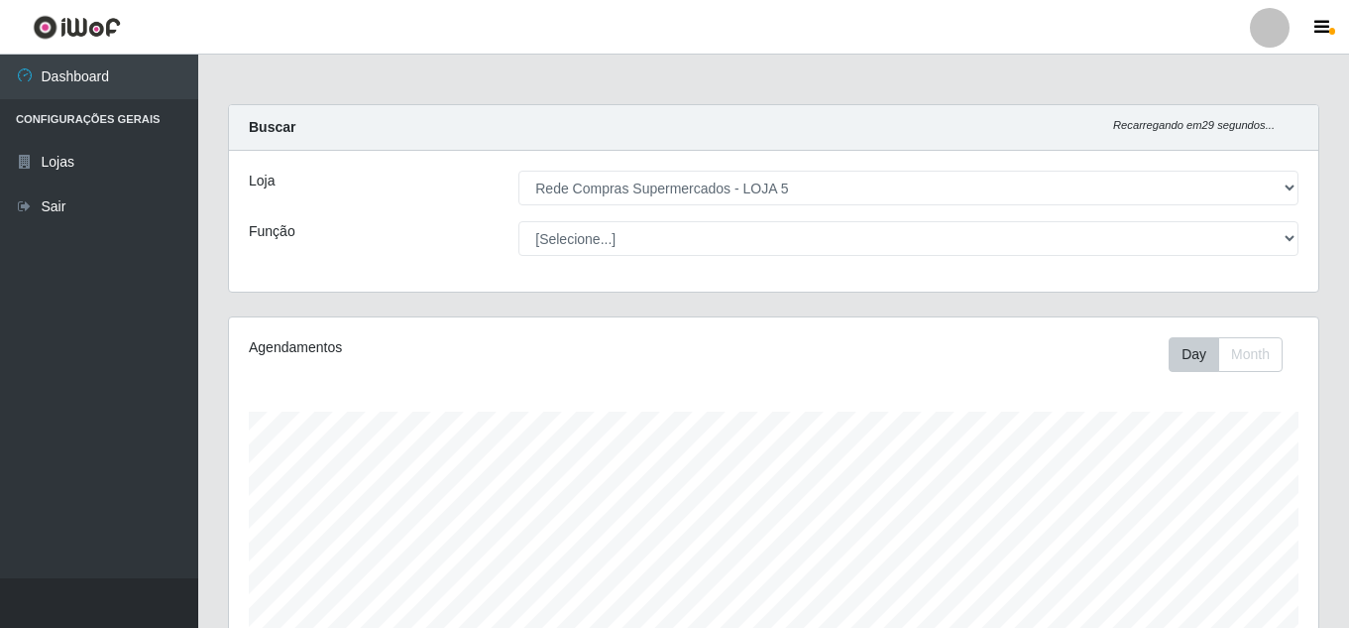
select select "397"
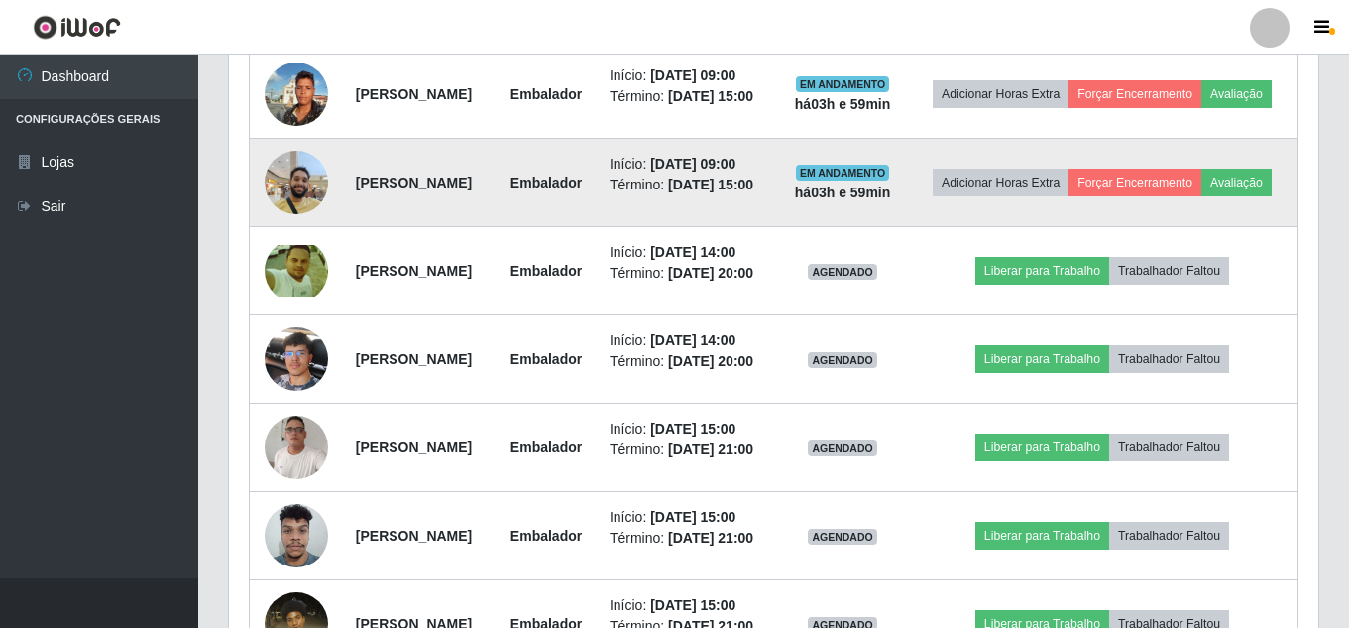
scroll to position [1030, 0]
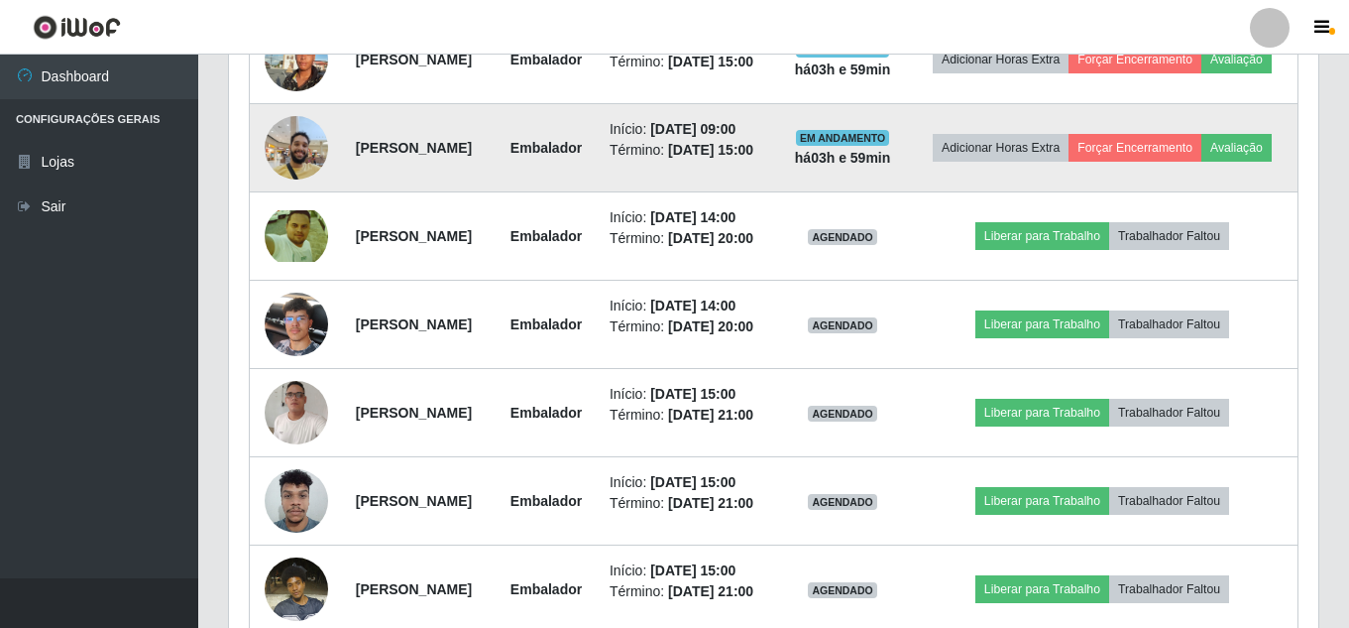
click at [292, 204] on img at bounding box center [296, 147] width 63 height 113
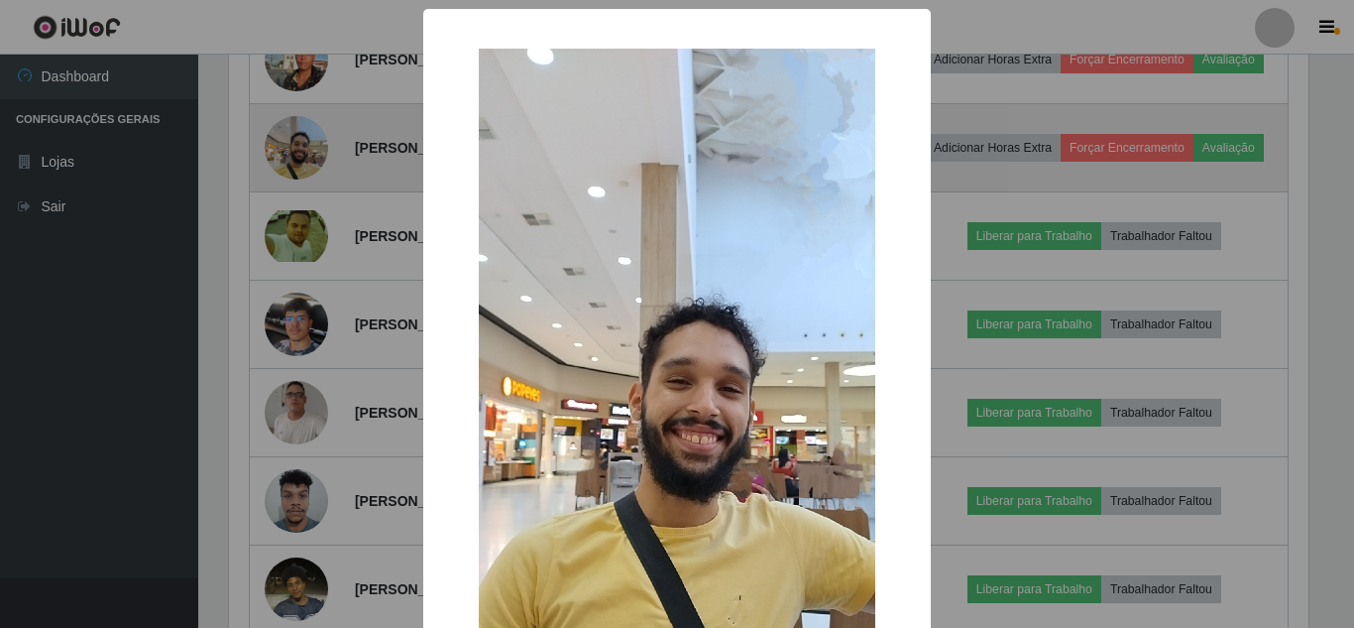
click at [292, 294] on div "× OK Cancel" at bounding box center [677, 314] width 1354 height 628
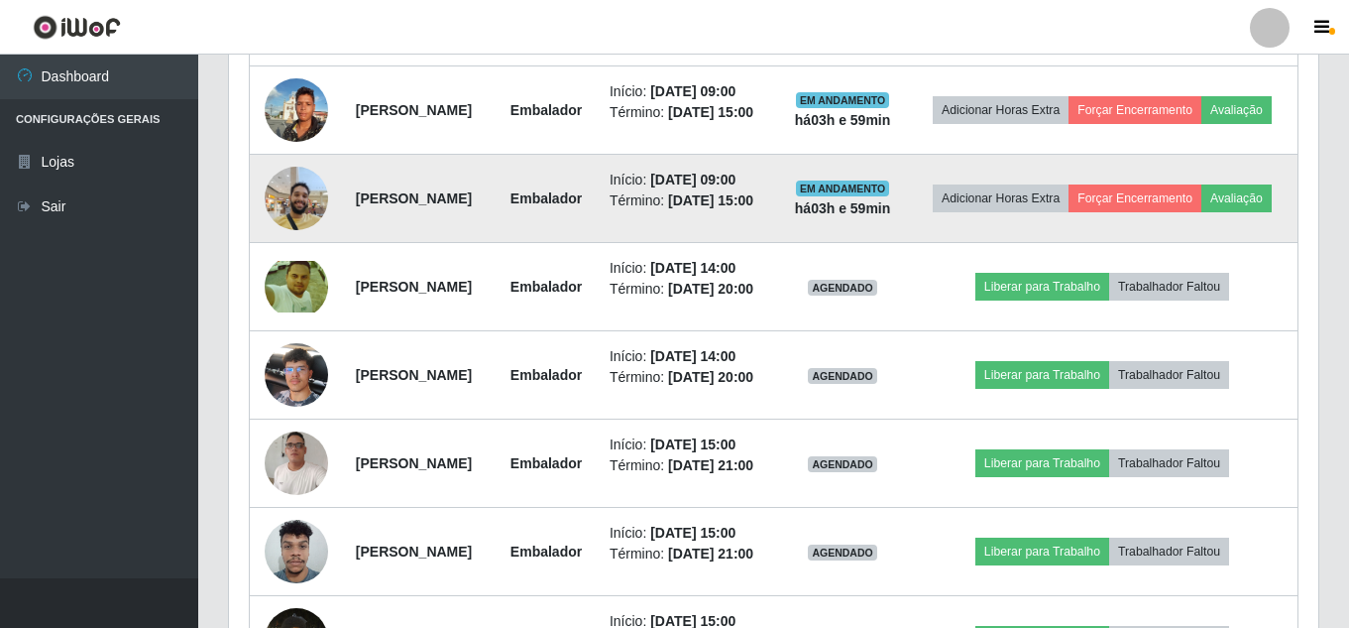
scroll to position [931, 0]
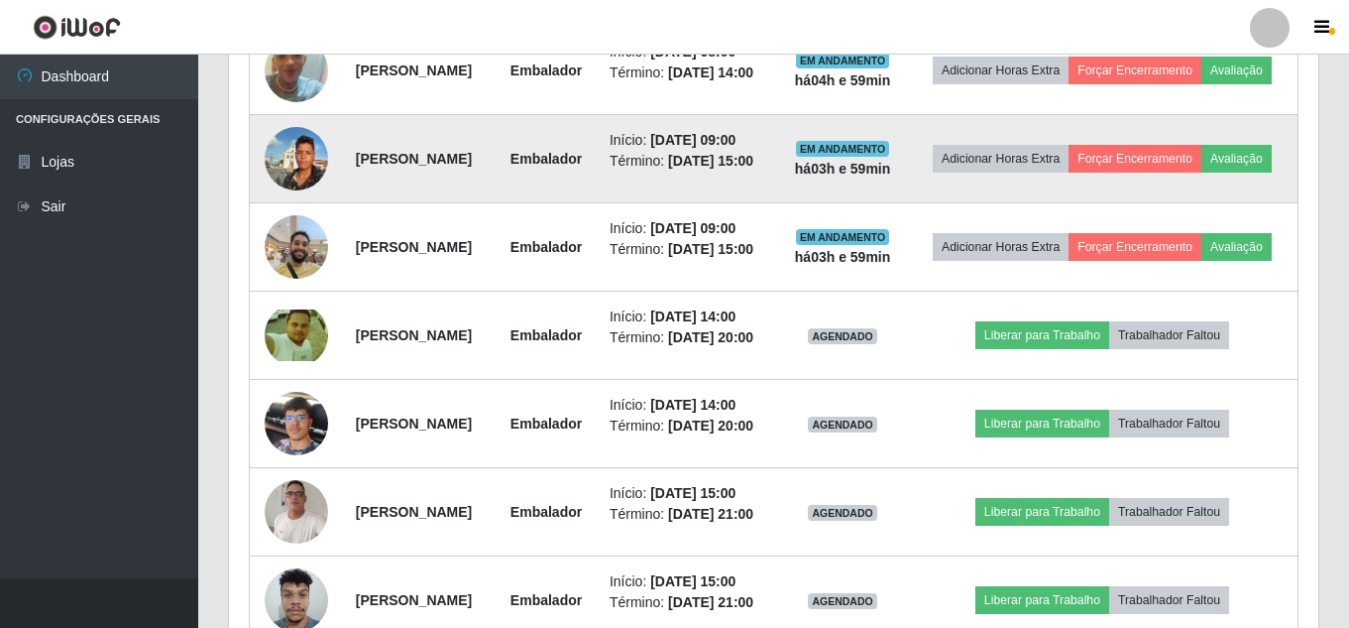
click at [280, 200] on img at bounding box center [296, 158] width 63 height 84
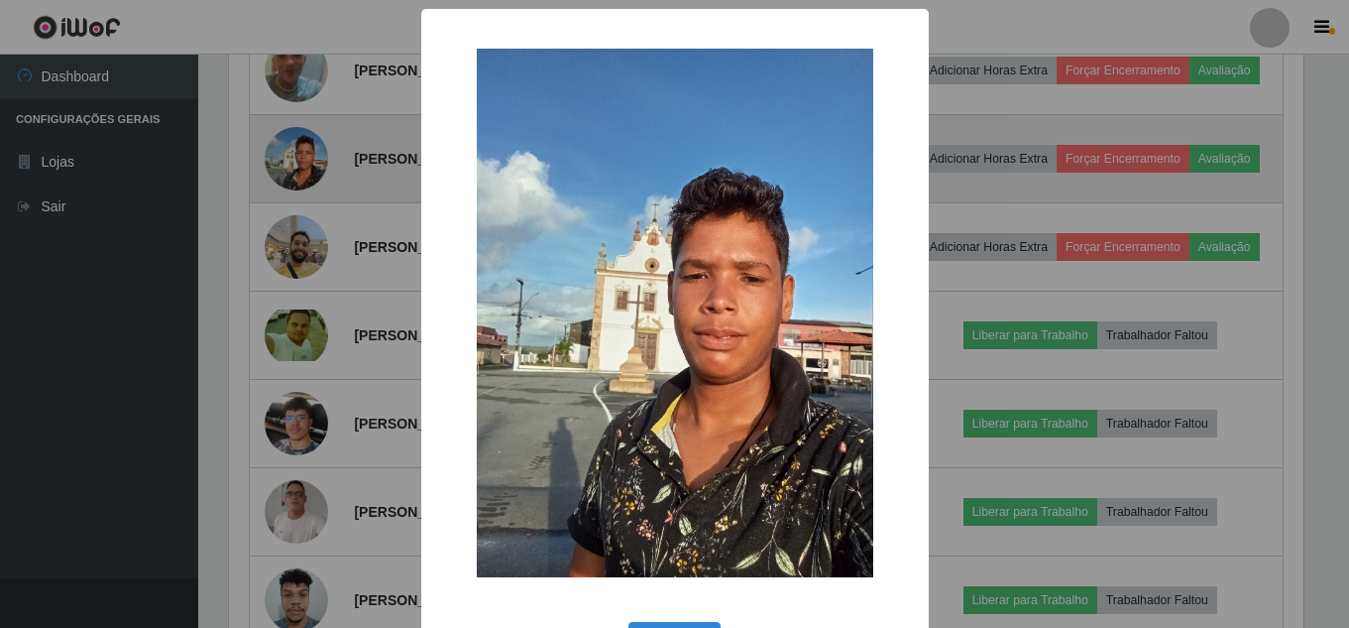
scroll to position [411, 1080]
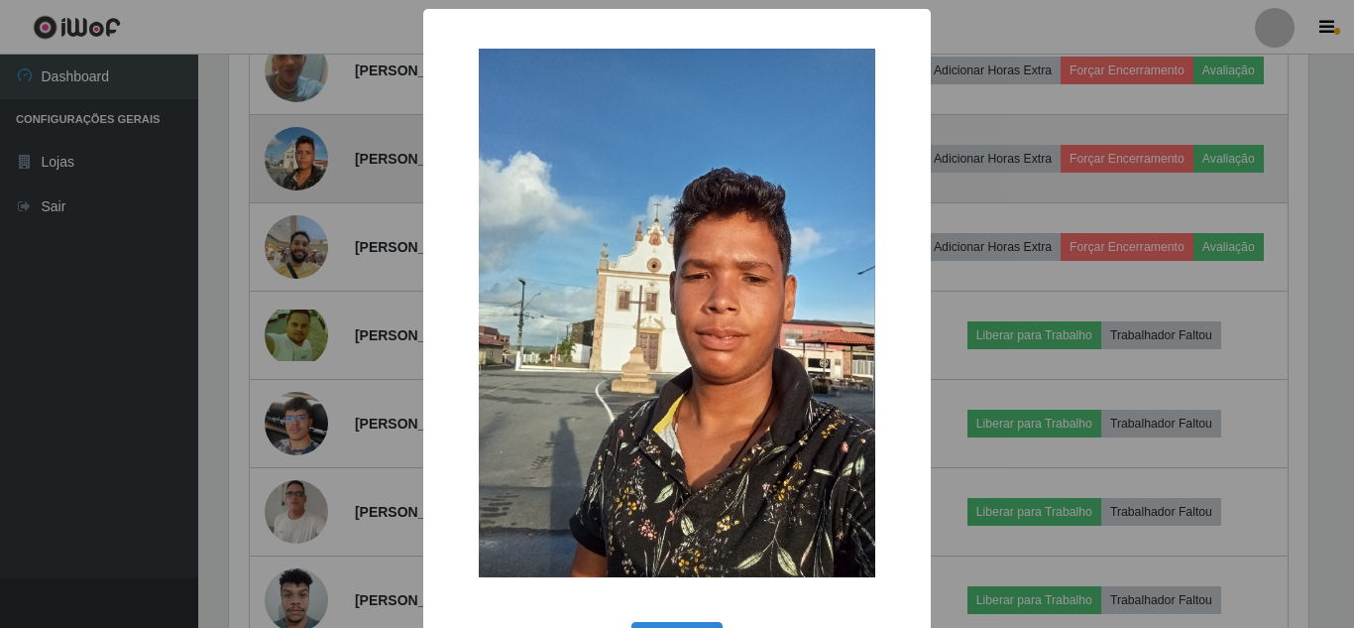
click at [280, 252] on div "× OK Cancel" at bounding box center [677, 314] width 1354 height 628
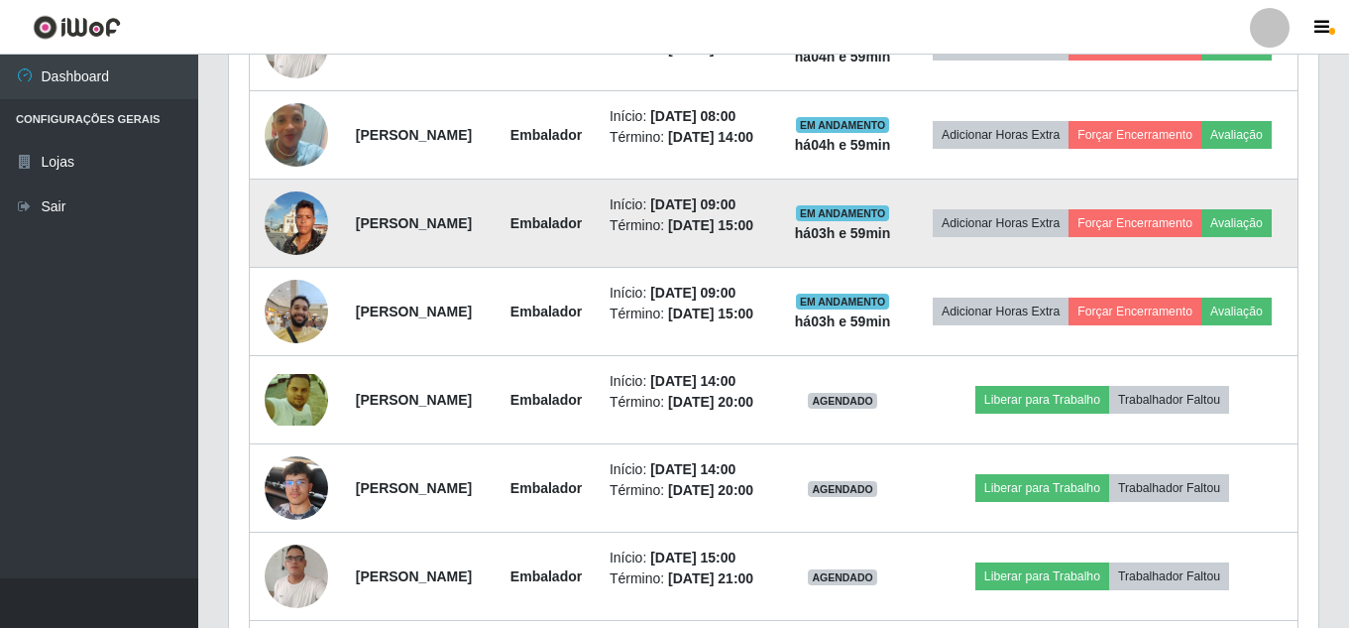
scroll to position [832, 0]
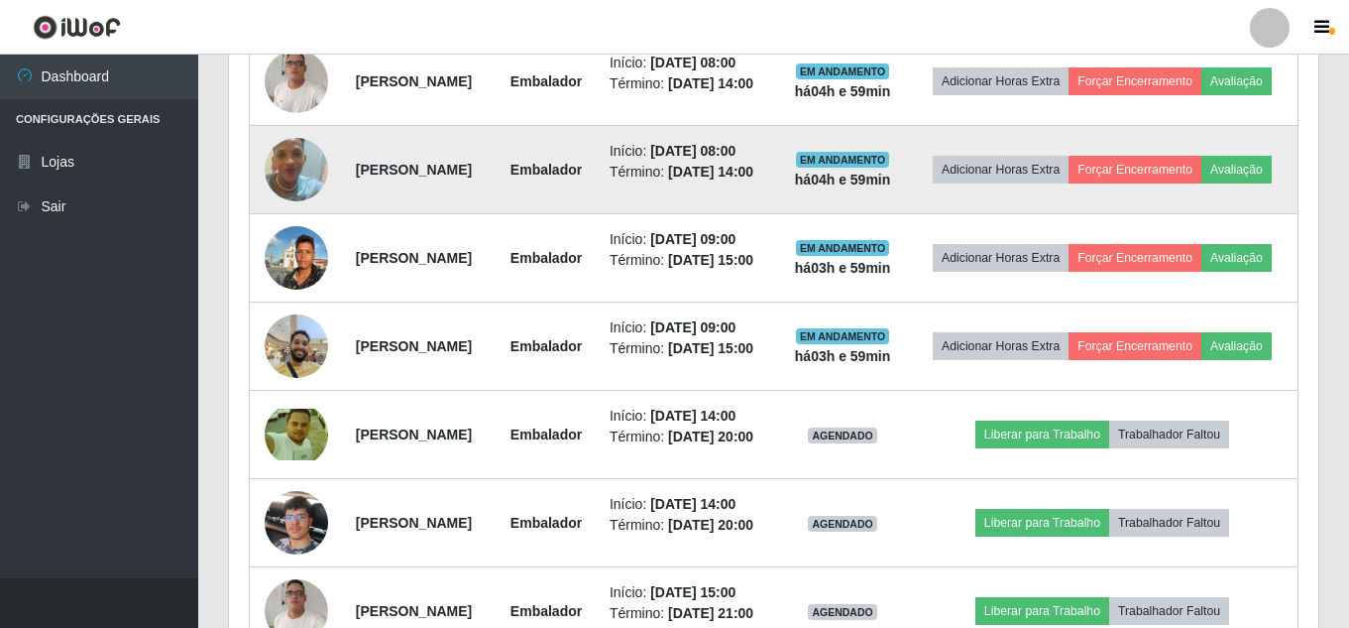
click at [286, 215] on img at bounding box center [296, 169] width 63 height 113
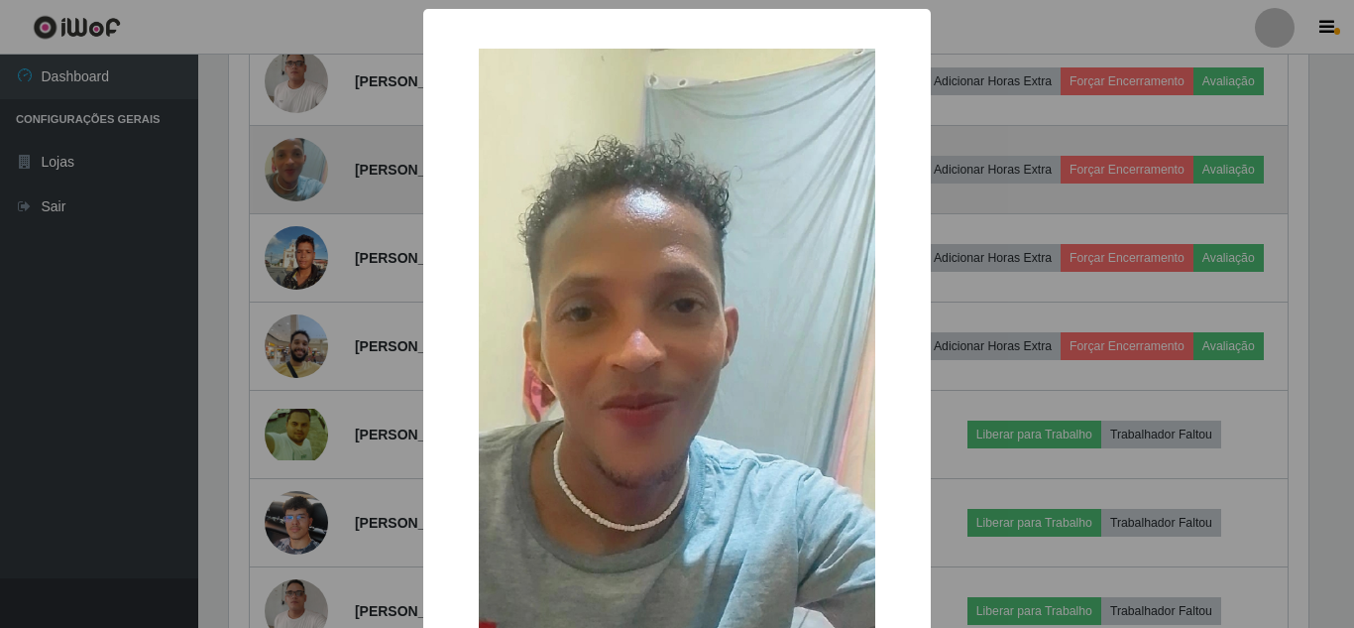
click at [286, 215] on div "× OK Cancel" at bounding box center [677, 314] width 1354 height 628
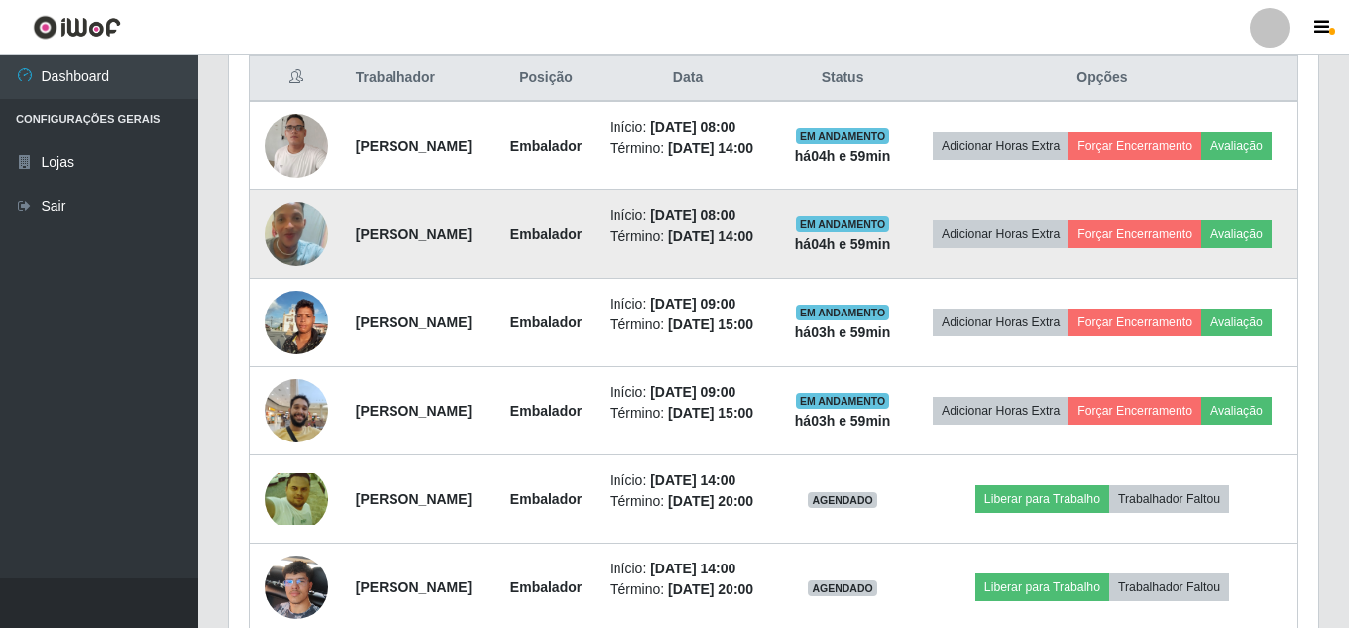
scroll to position [733, 0]
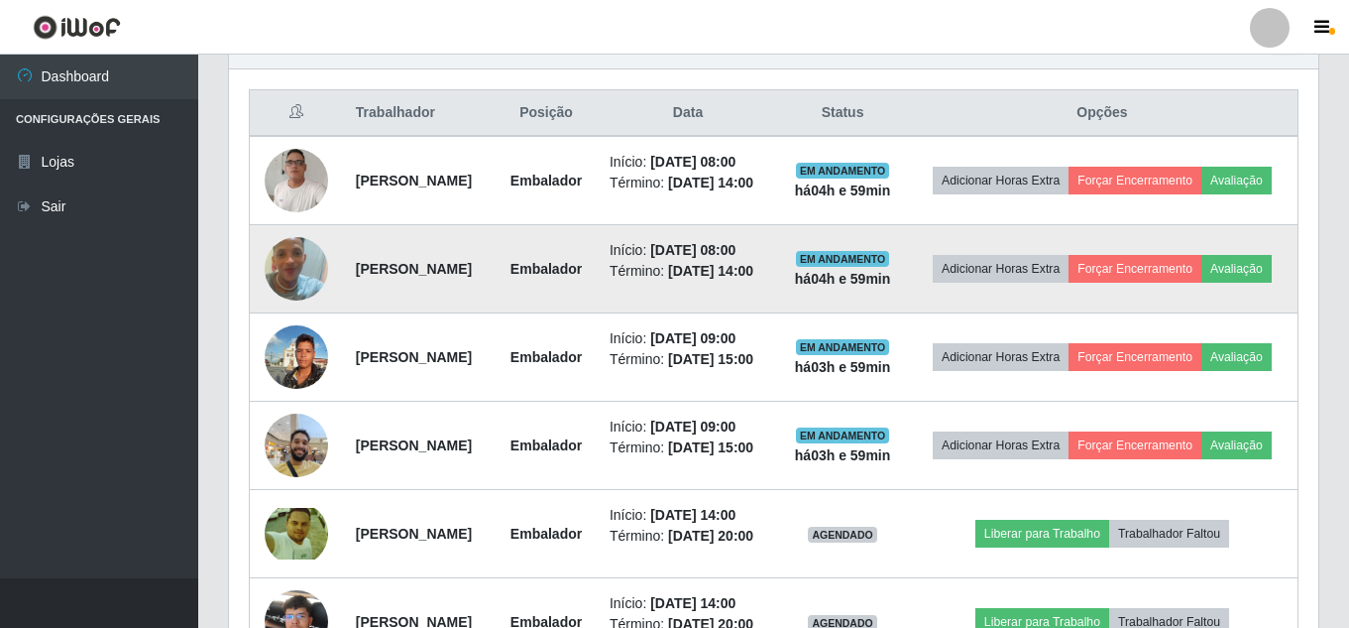
click at [286, 215] on img at bounding box center [296, 180] width 63 height 85
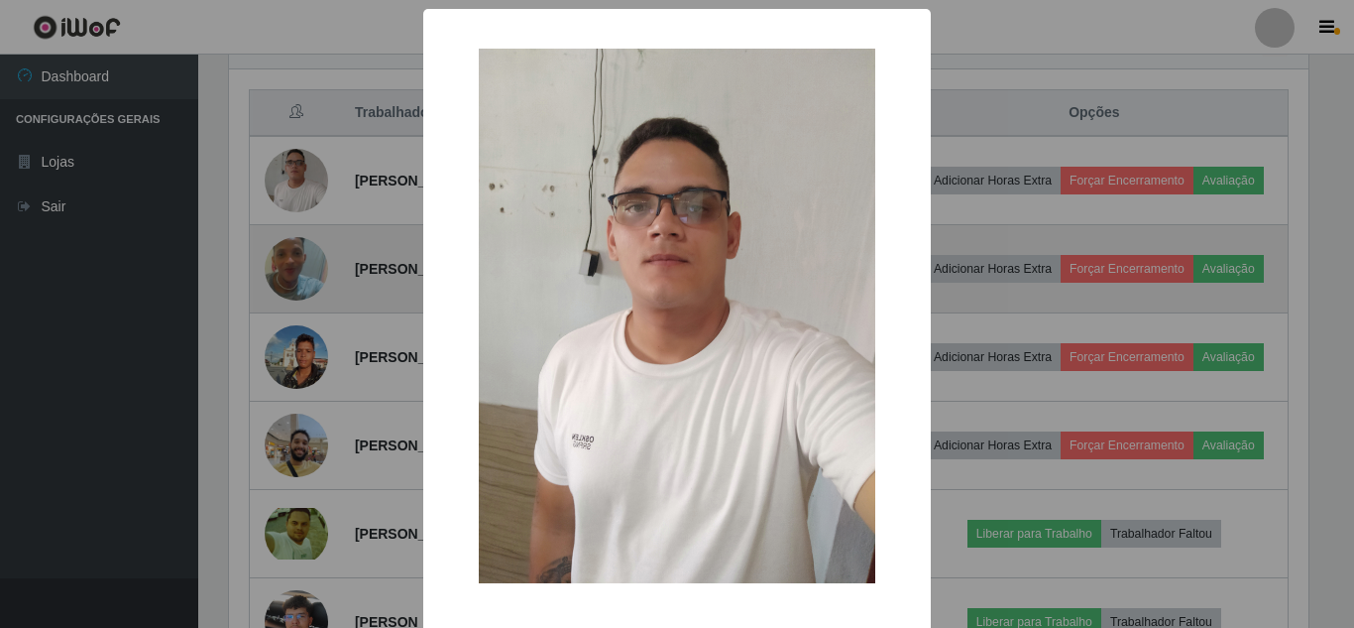
click at [286, 215] on div "× OK Cancel" at bounding box center [677, 314] width 1354 height 628
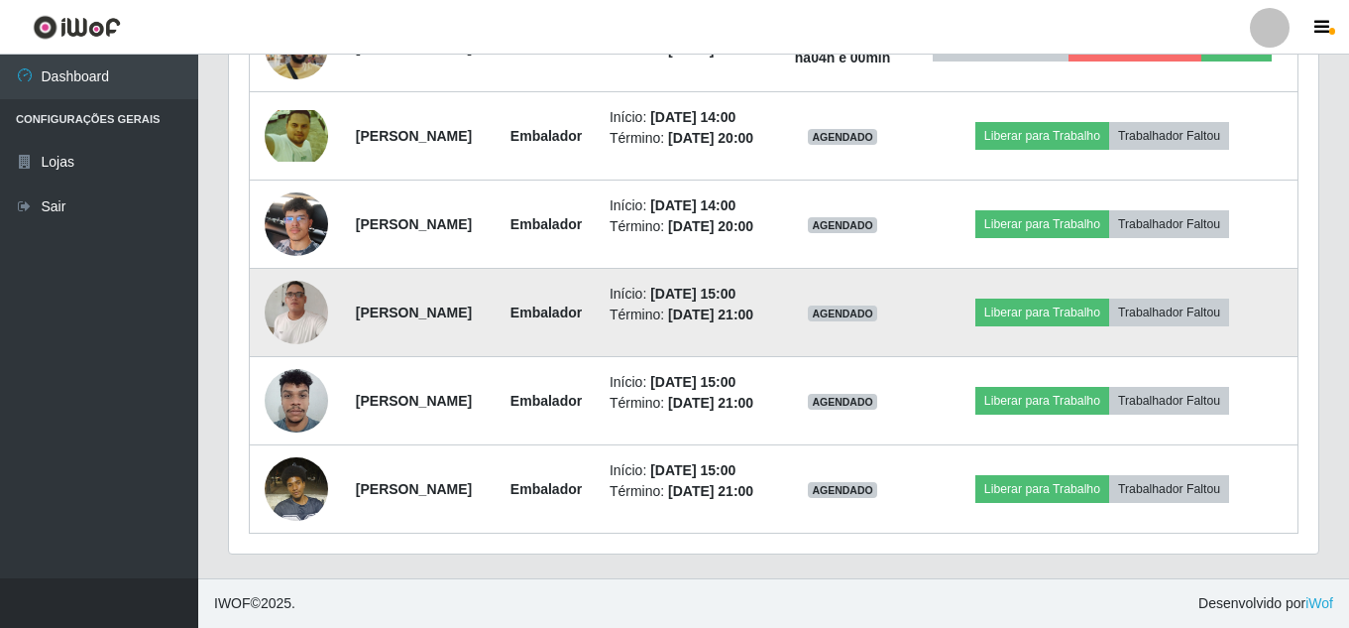
scroll to position [1451, 0]
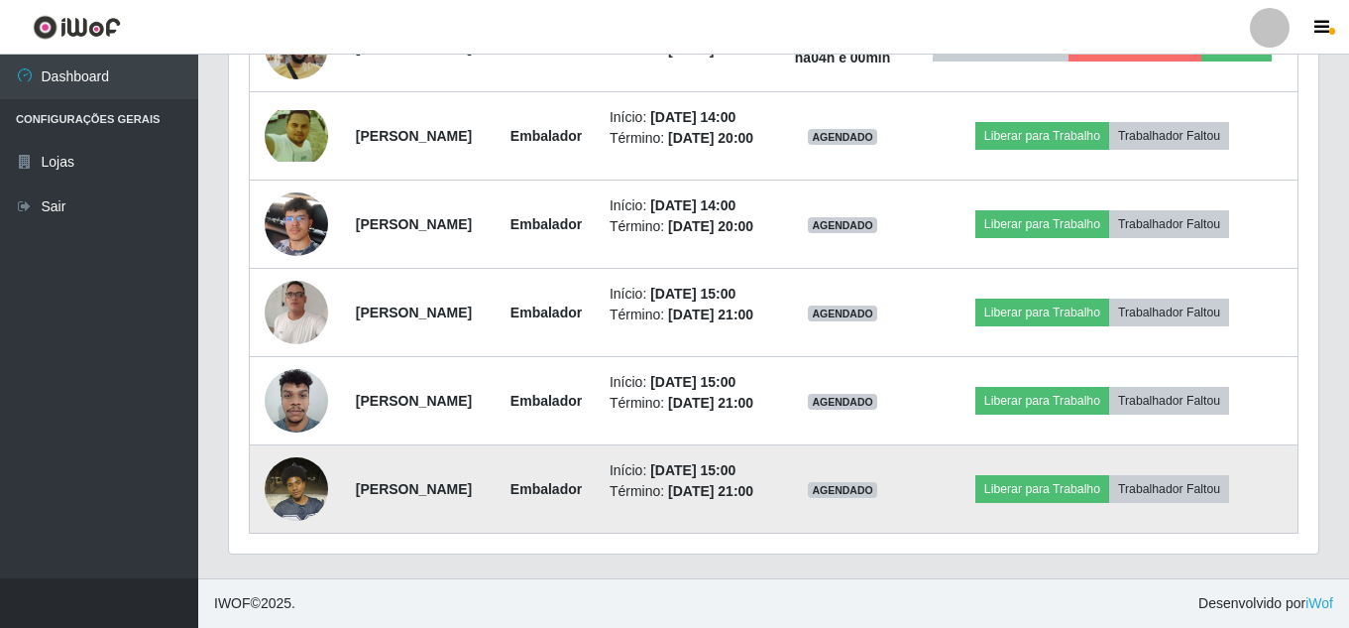
click at [301, 468] on img at bounding box center [296, 488] width 63 height 84
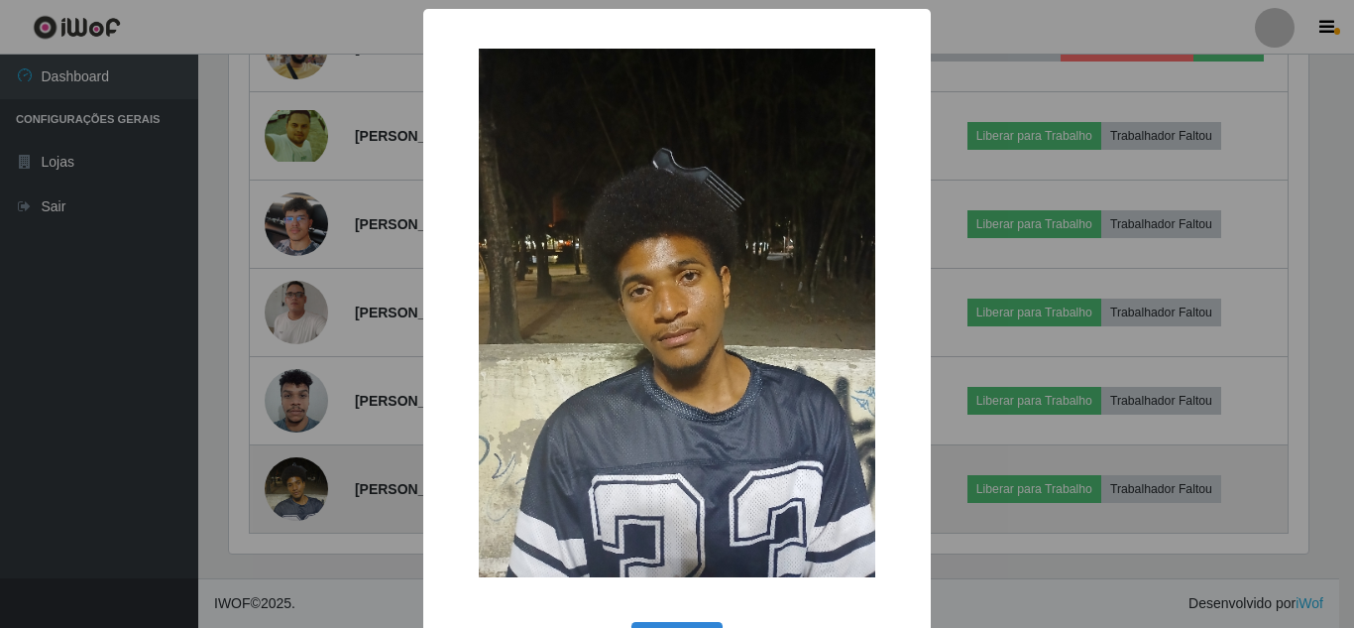
click at [301, 468] on div "× OK Cancel" at bounding box center [677, 314] width 1354 height 628
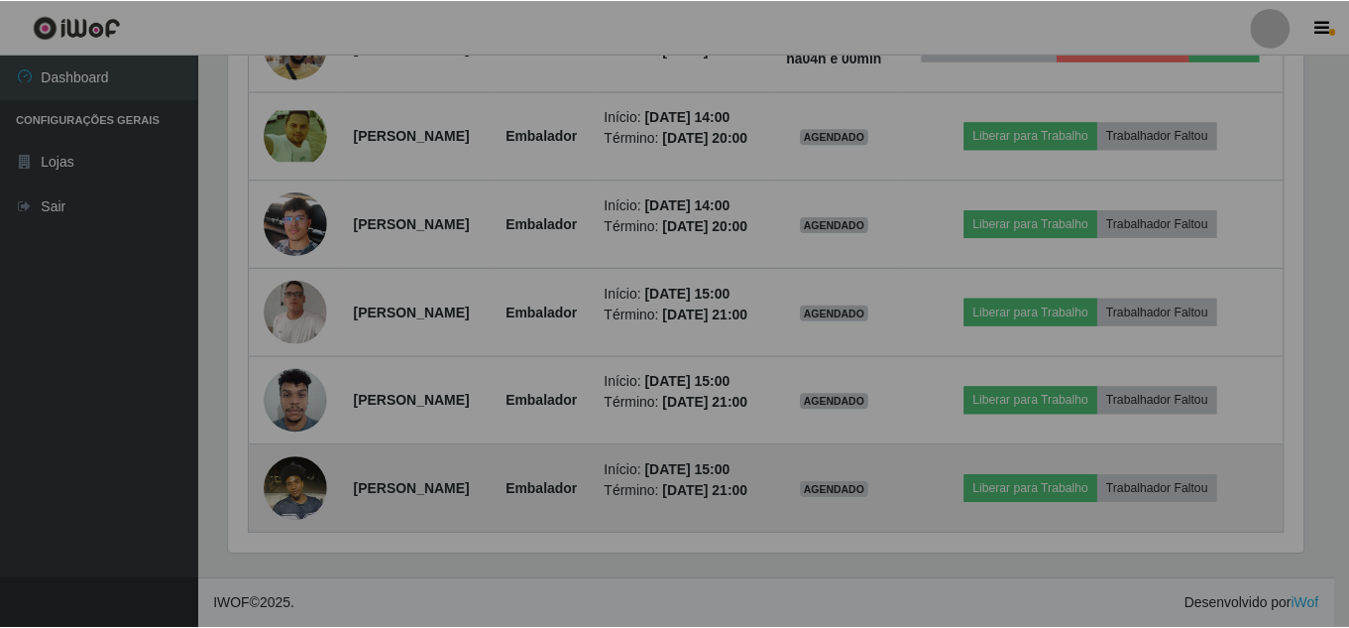
scroll to position [411, 1090]
